Goal: Book appointment/travel/reservation

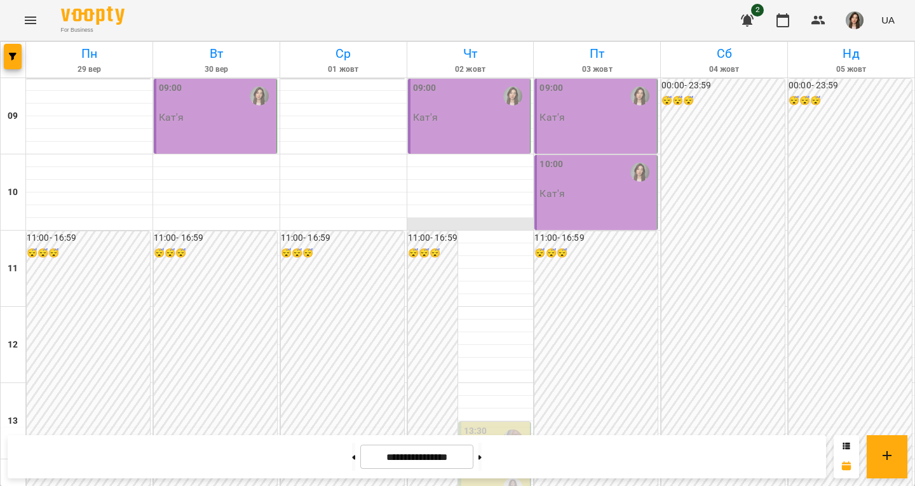
scroll to position [426, 0]
click at [352, 462] on button at bounding box center [353, 457] width 3 height 28
type input "**********"
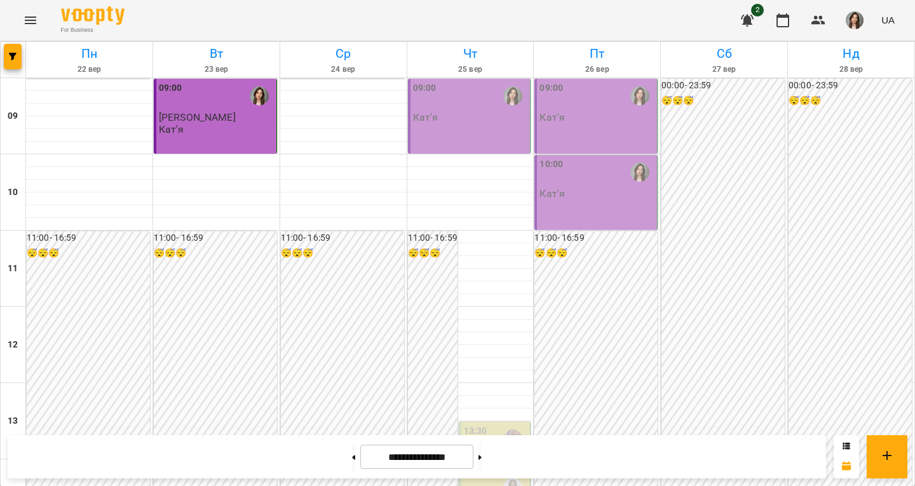
scroll to position [0, 0]
click at [559, 103] on div "09:00" at bounding box center [597, 95] width 115 height 29
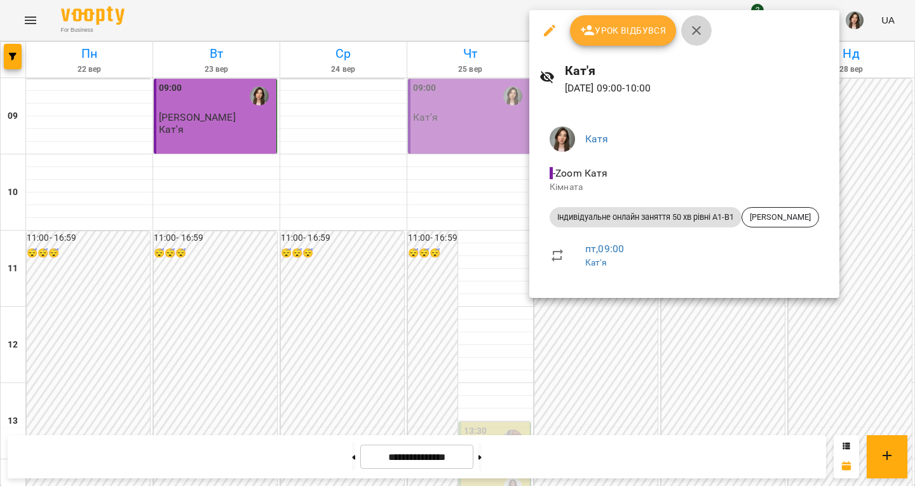
click at [697, 22] on button "button" at bounding box center [696, 30] width 31 height 31
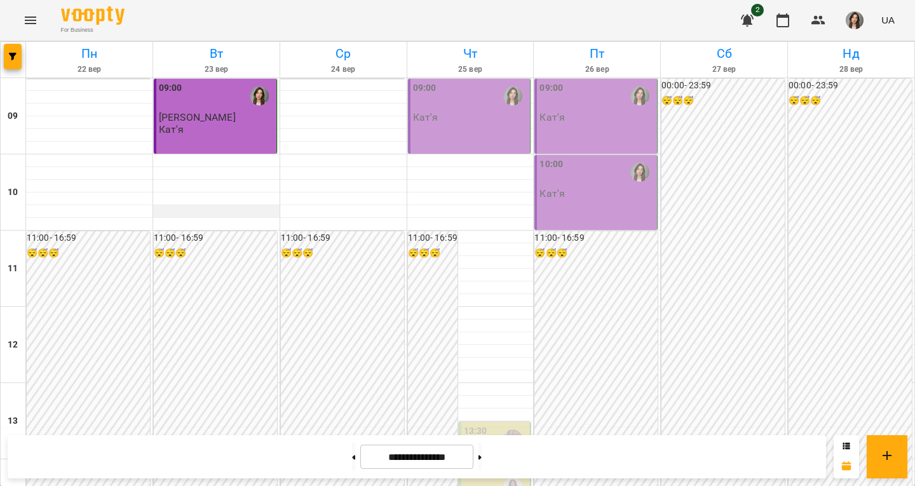
scroll to position [338, 0]
click at [352, 458] on button at bounding box center [353, 457] width 3 height 28
type input "**********"
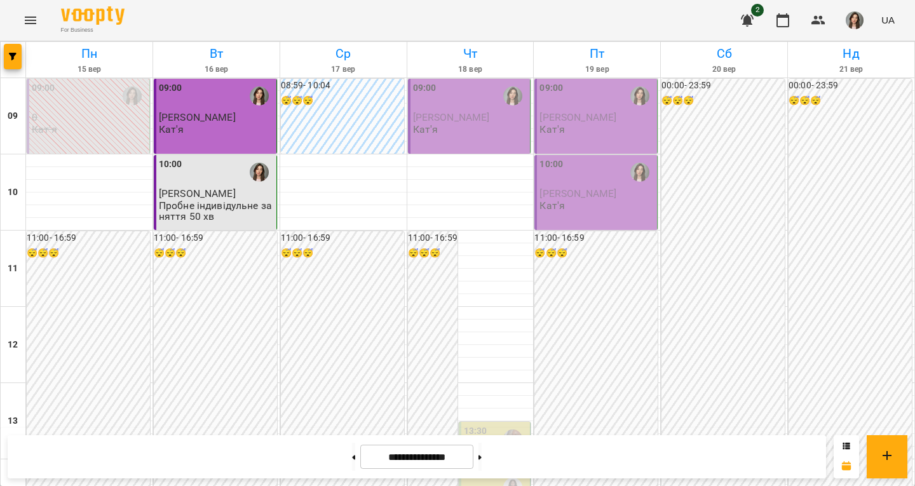
scroll to position [493, 0]
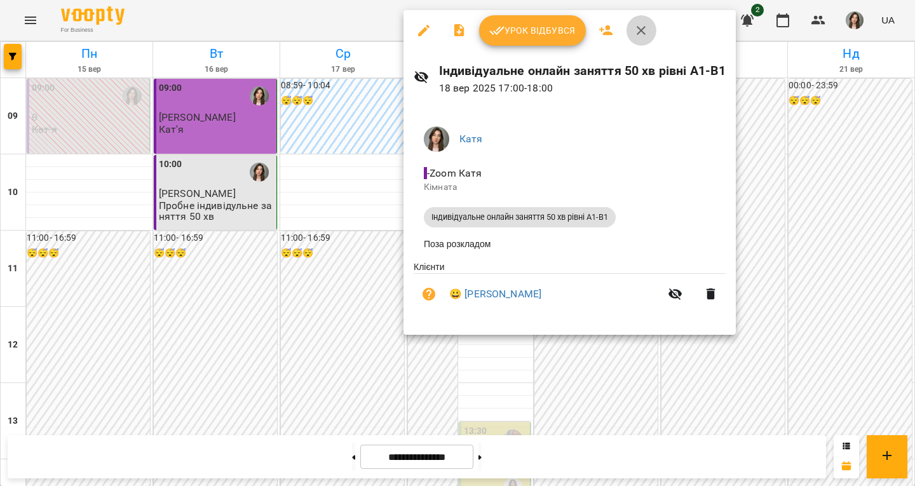
click at [639, 27] on icon "button" at bounding box center [641, 30] width 15 height 15
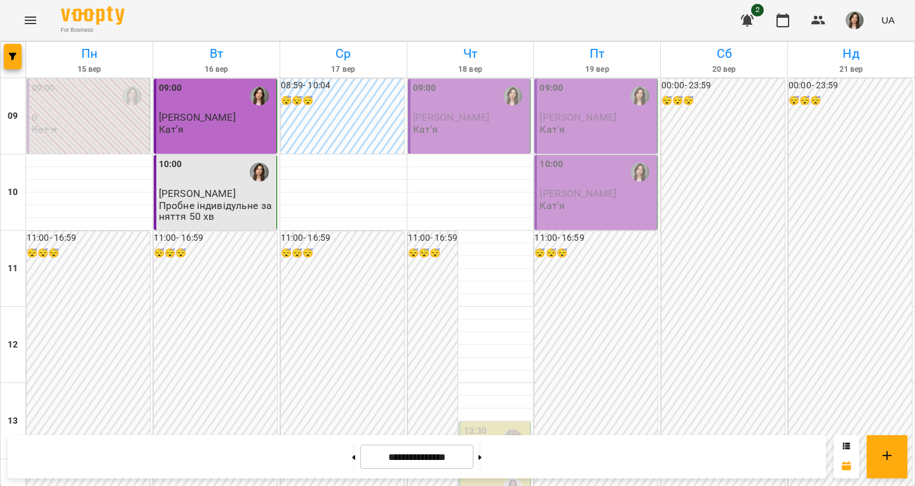
scroll to position [0, 0]
